Goal: Navigation & Orientation: Find specific page/section

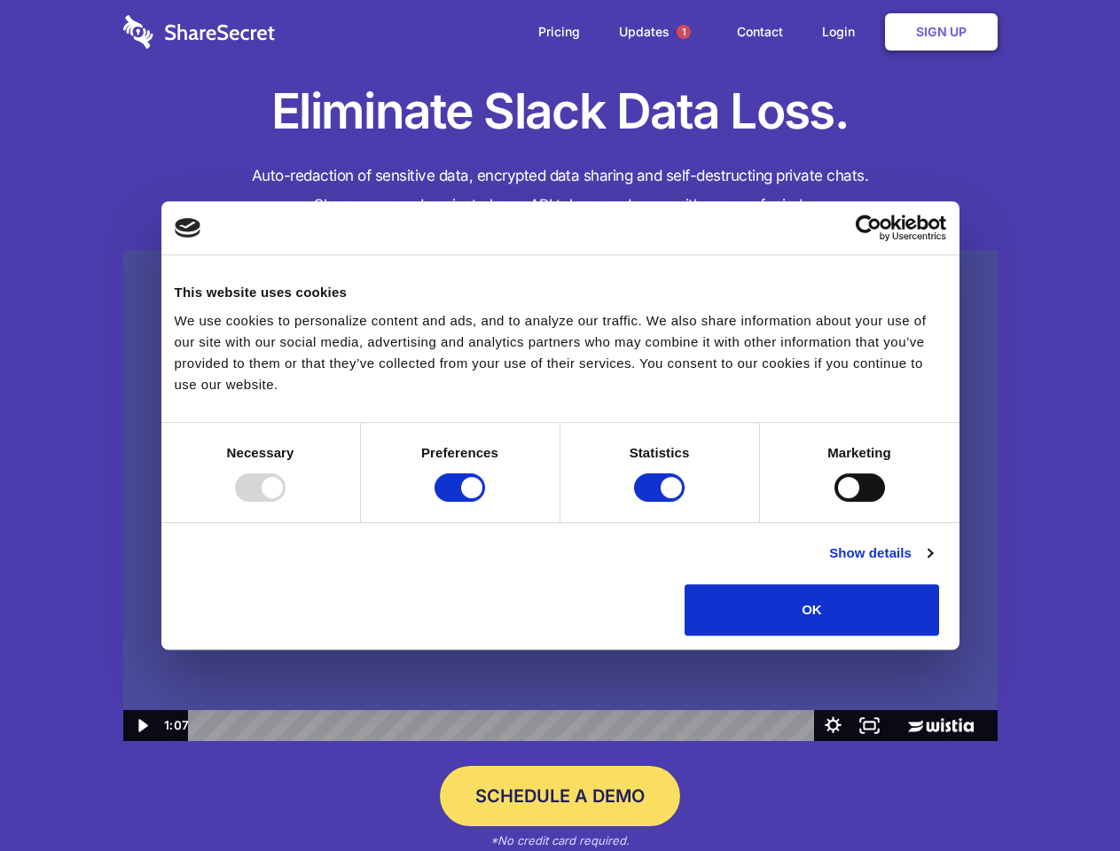
click at [560, 426] on img at bounding box center [560, 496] width 874 height 492
click at [286, 502] on div at bounding box center [260, 488] width 51 height 28
click at [485, 502] on input "Preferences" at bounding box center [460, 488] width 51 height 28
checkbox input "false"
click at [662, 502] on input "Statistics" at bounding box center [659, 488] width 51 height 28
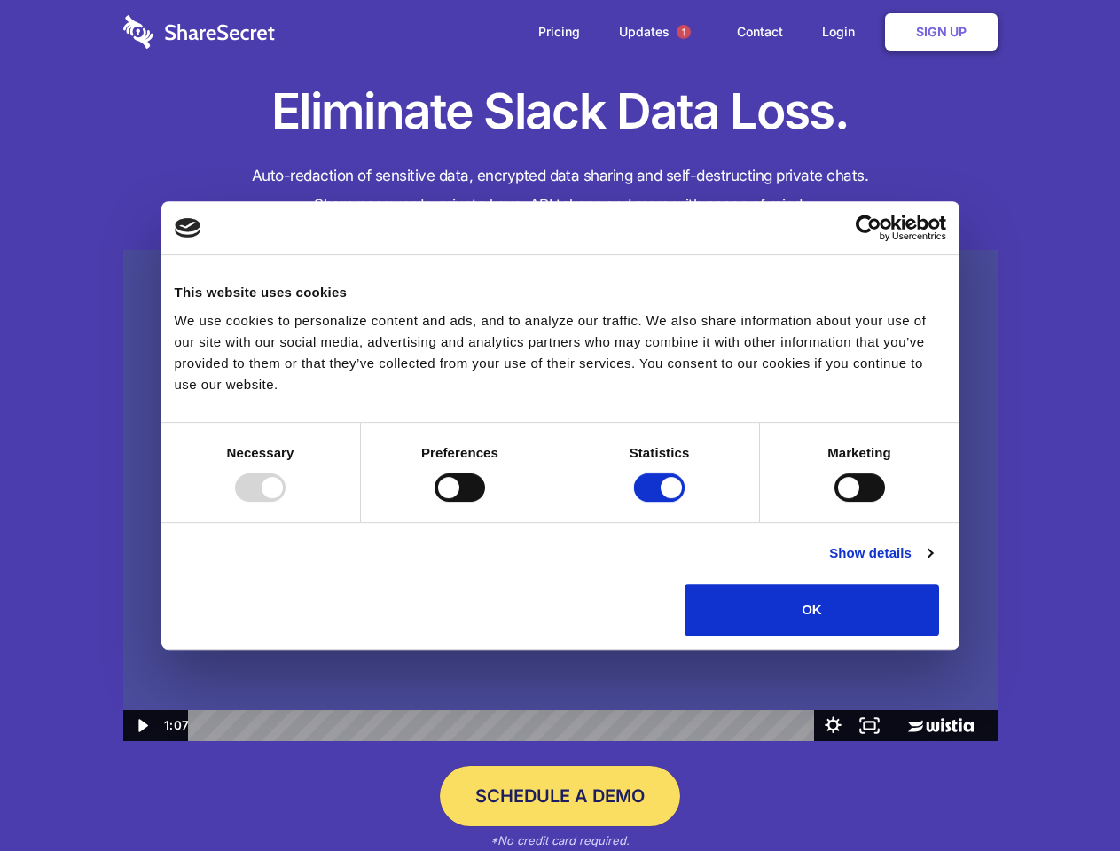
checkbox input "false"
click at [835, 502] on input "Marketing" at bounding box center [860, 488] width 51 height 28
checkbox input "true"
click at [932, 564] on link "Show details" at bounding box center [880, 553] width 103 height 21
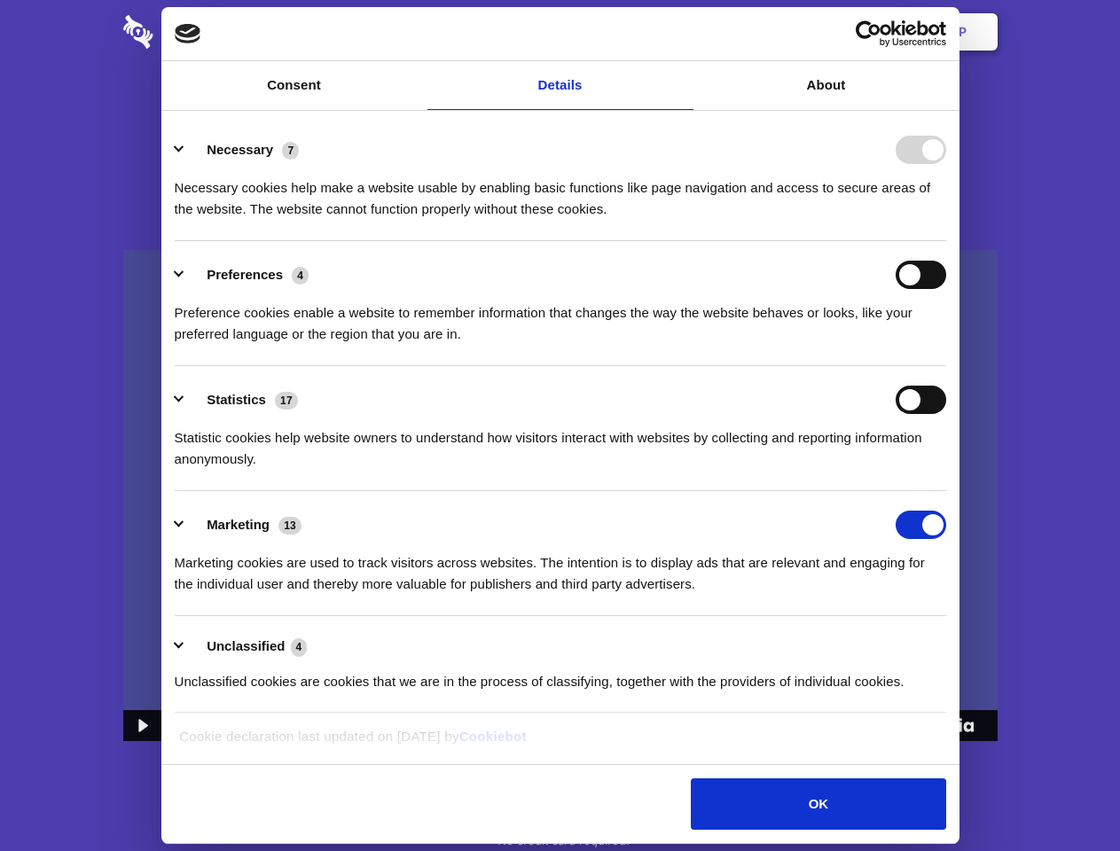
click at [946, 241] on li "Necessary 7 Necessary cookies help make a website usable by enabling basic func…" at bounding box center [561, 178] width 772 height 125
click at [683, 32] on span "1" at bounding box center [684, 32] width 14 height 14
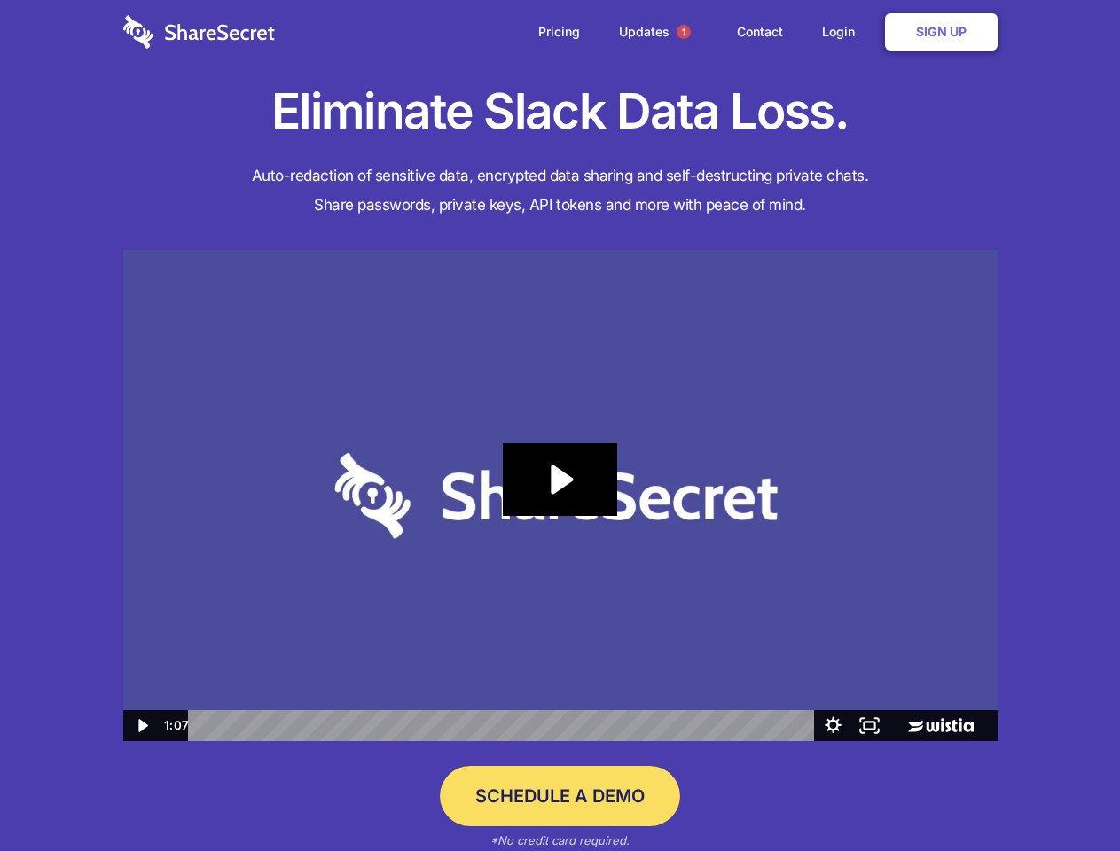
click at [561, 496] on icon "Play Video: Sharesecret Slack Extension" at bounding box center [560, 479] width 114 height 73
